Goal: Navigation & Orientation: Go to known website

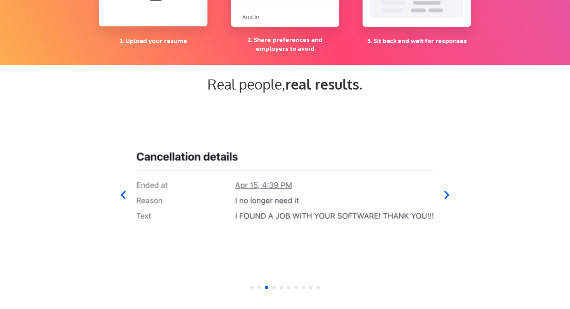
scroll to position [683, 0]
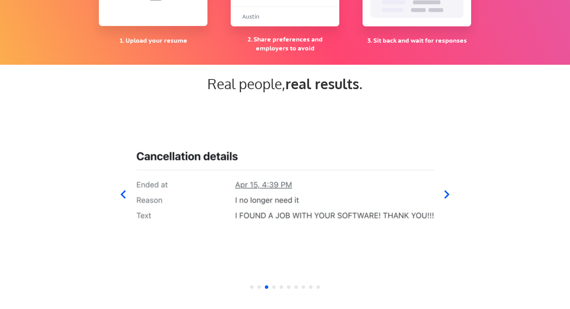
click at [130, 193] on div at bounding box center [285, 189] width 310 height 182
click at [124, 190] on icon at bounding box center [123, 195] width 10 height 10
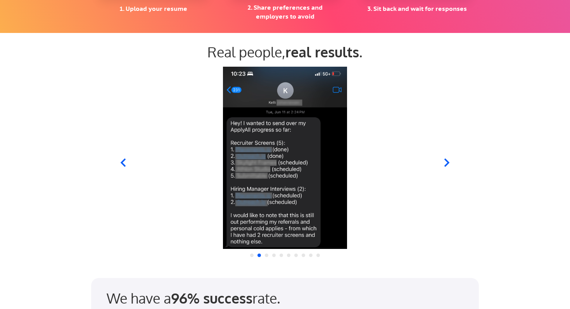
scroll to position [724, 0]
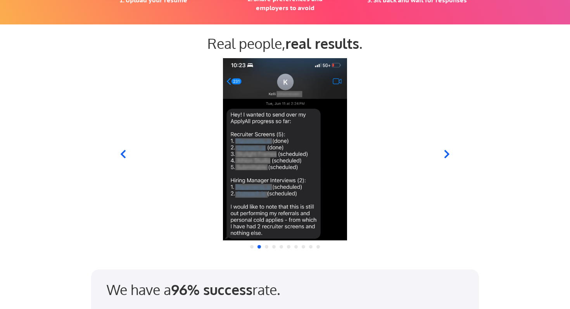
click at [444, 157] on icon at bounding box center [447, 154] width 10 height 10
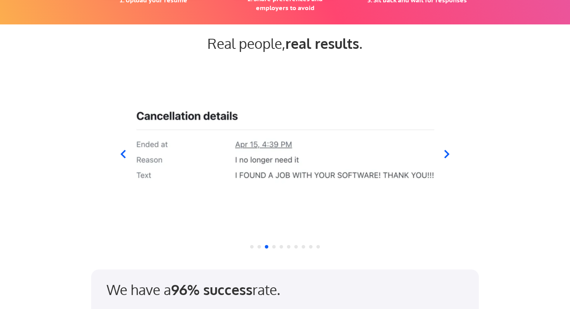
click at [444, 157] on icon at bounding box center [447, 154] width 10 height 10
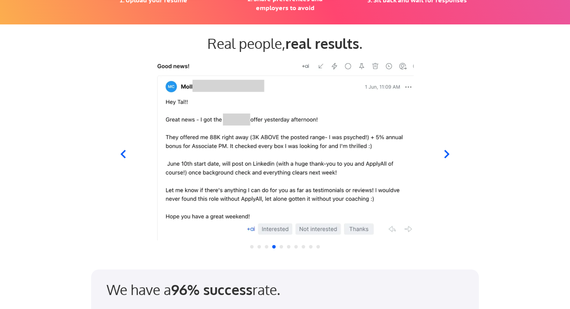
click at [444, 157] on icon at bounding box center [447, 154] width 10 height 10
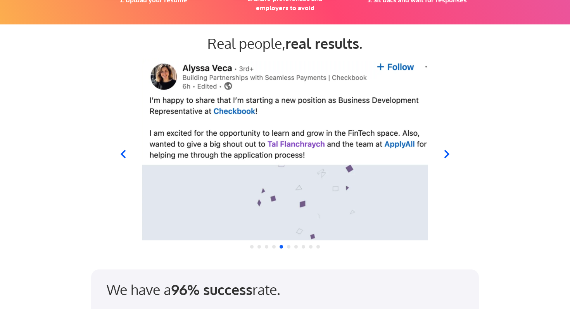
click at [123, 149] on div at bounding box center [285, 149] width 382 height 182
click at [121, 156] on icon at bounding box center [123, 154] width 10 height 10
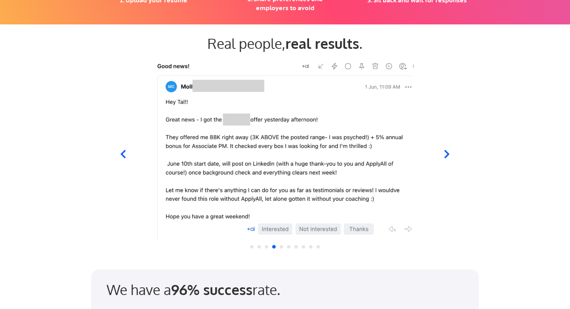
click at [446, 154] on icon at bounding box center [447, 154] width 10 height 10
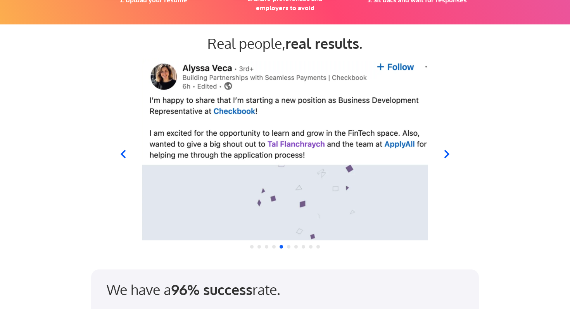
click at [446, 154] on icon at bounding box center [447, 154] width 10 height 10
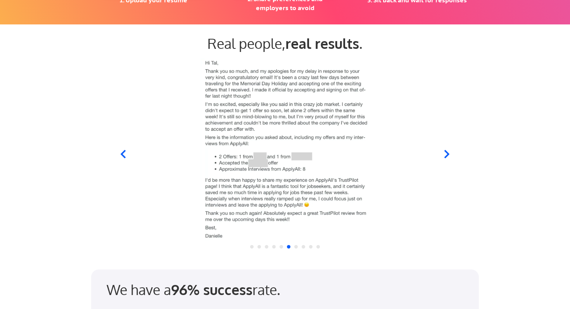
click at [446, 154] on icon at bounding box center [447, 154] width 10 height 10
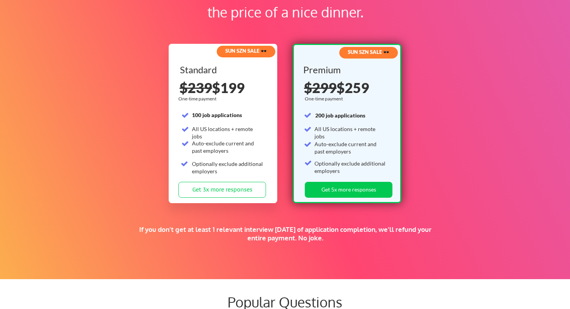
scroll to position [1204, 0]
